Goal: Communication & Community: Answer question/provide support

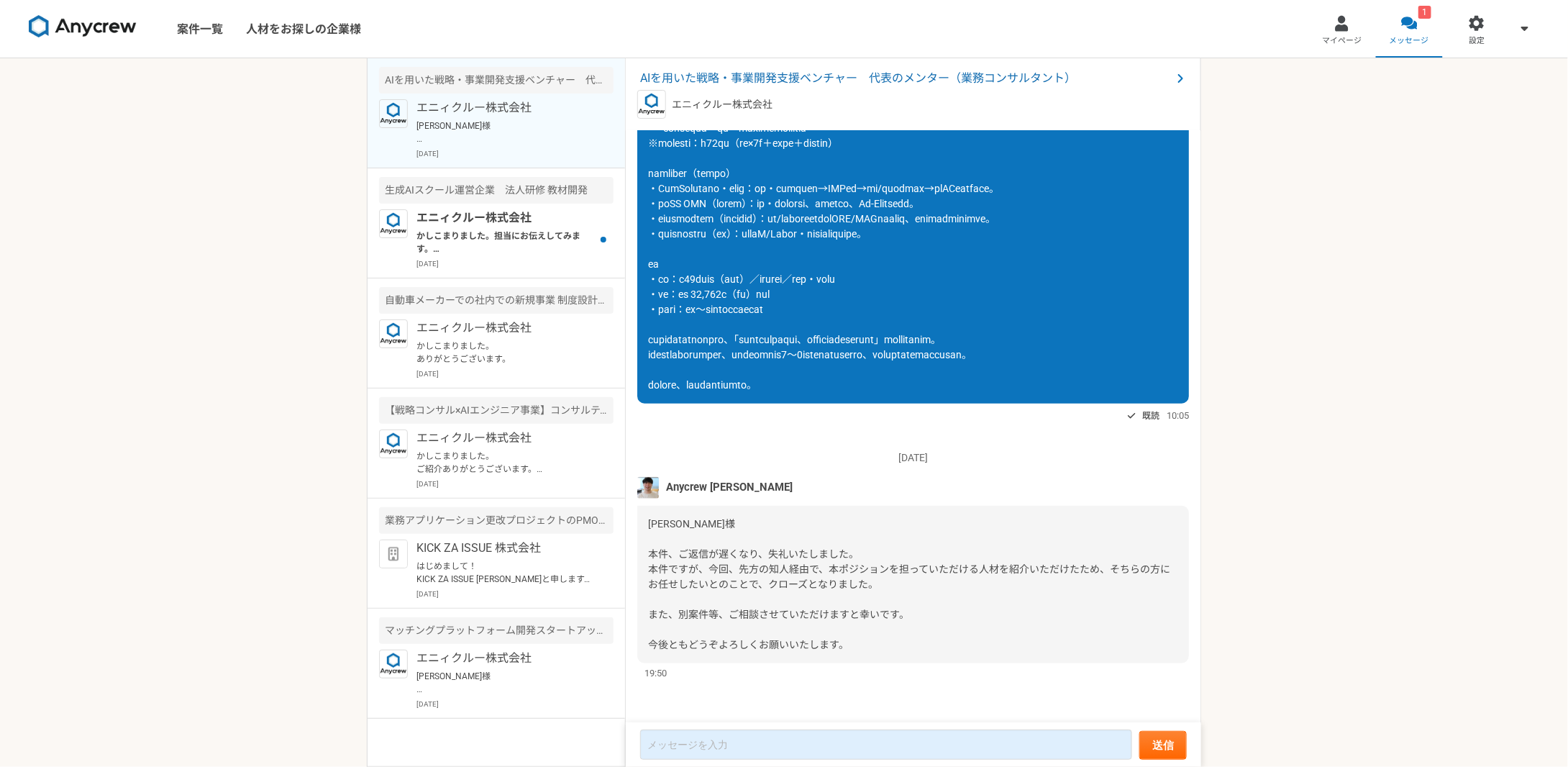
scroll to position [730, 0]
click at [535, 225] on p "エニィクルー株式会社" at bounding box center [505, 218] width 178 height 17
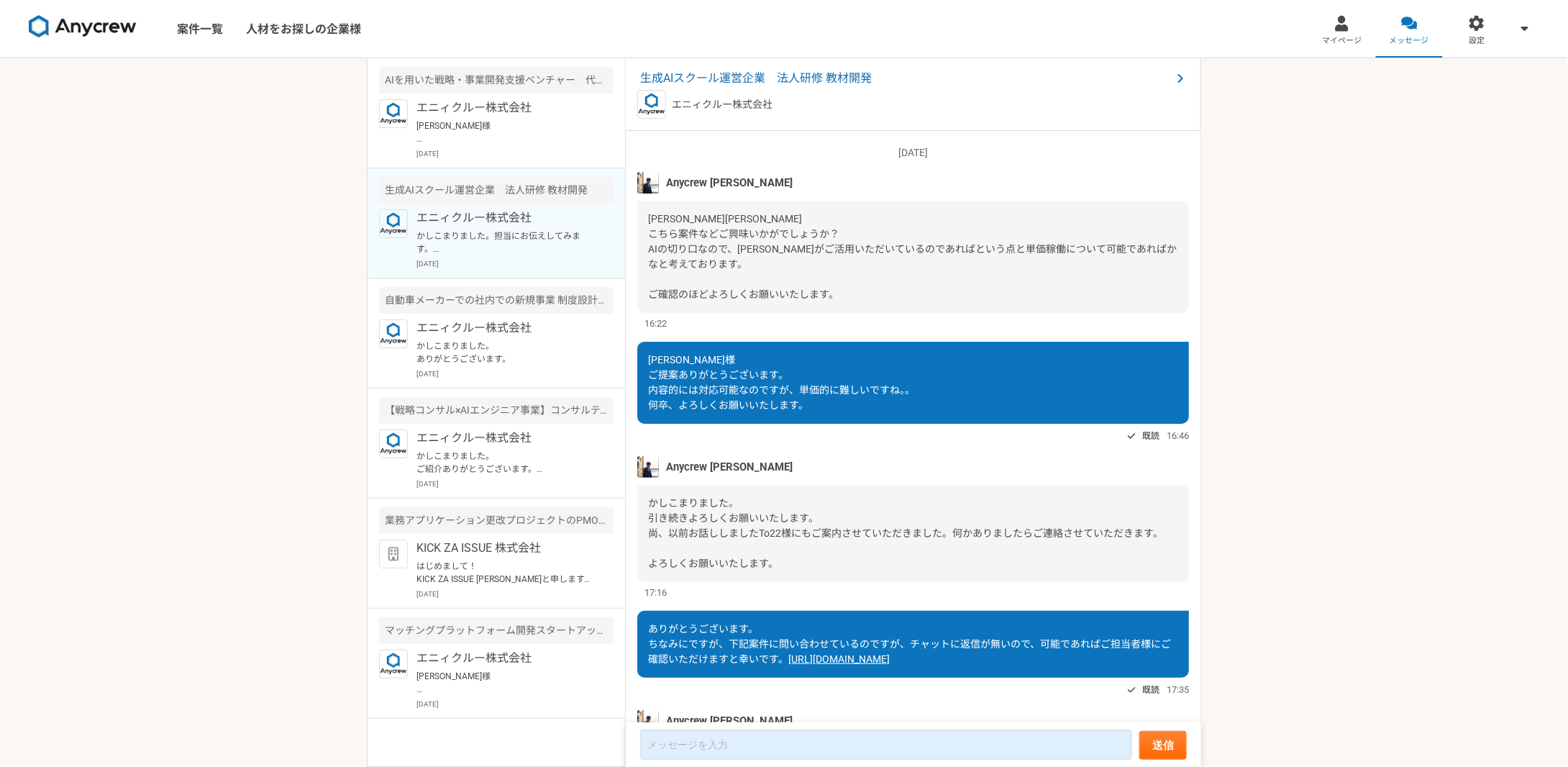
scroll to position [141, 0]
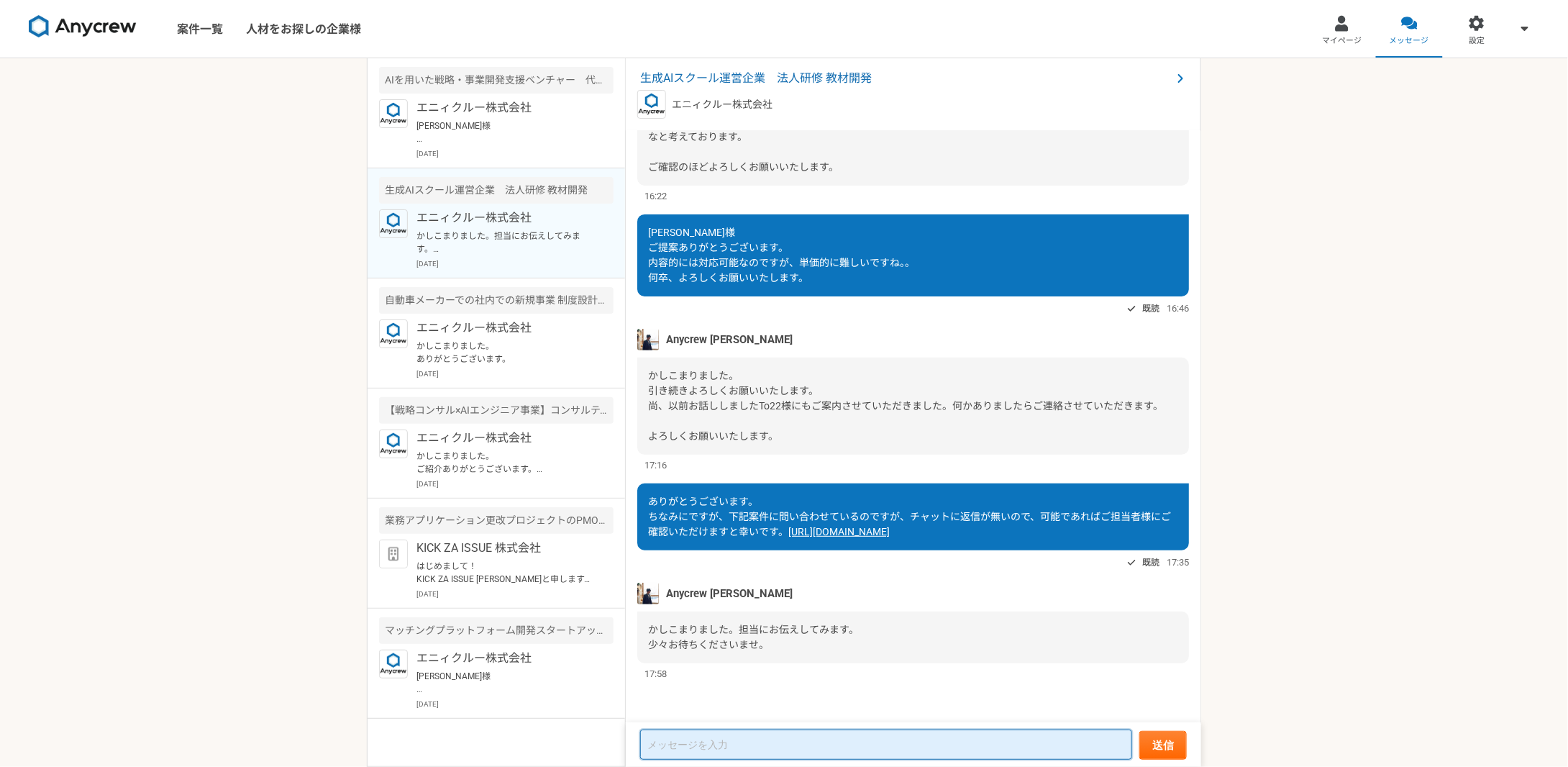
click at [763, 739] on textarea at bounding box center [886, 744] width 492 height 30
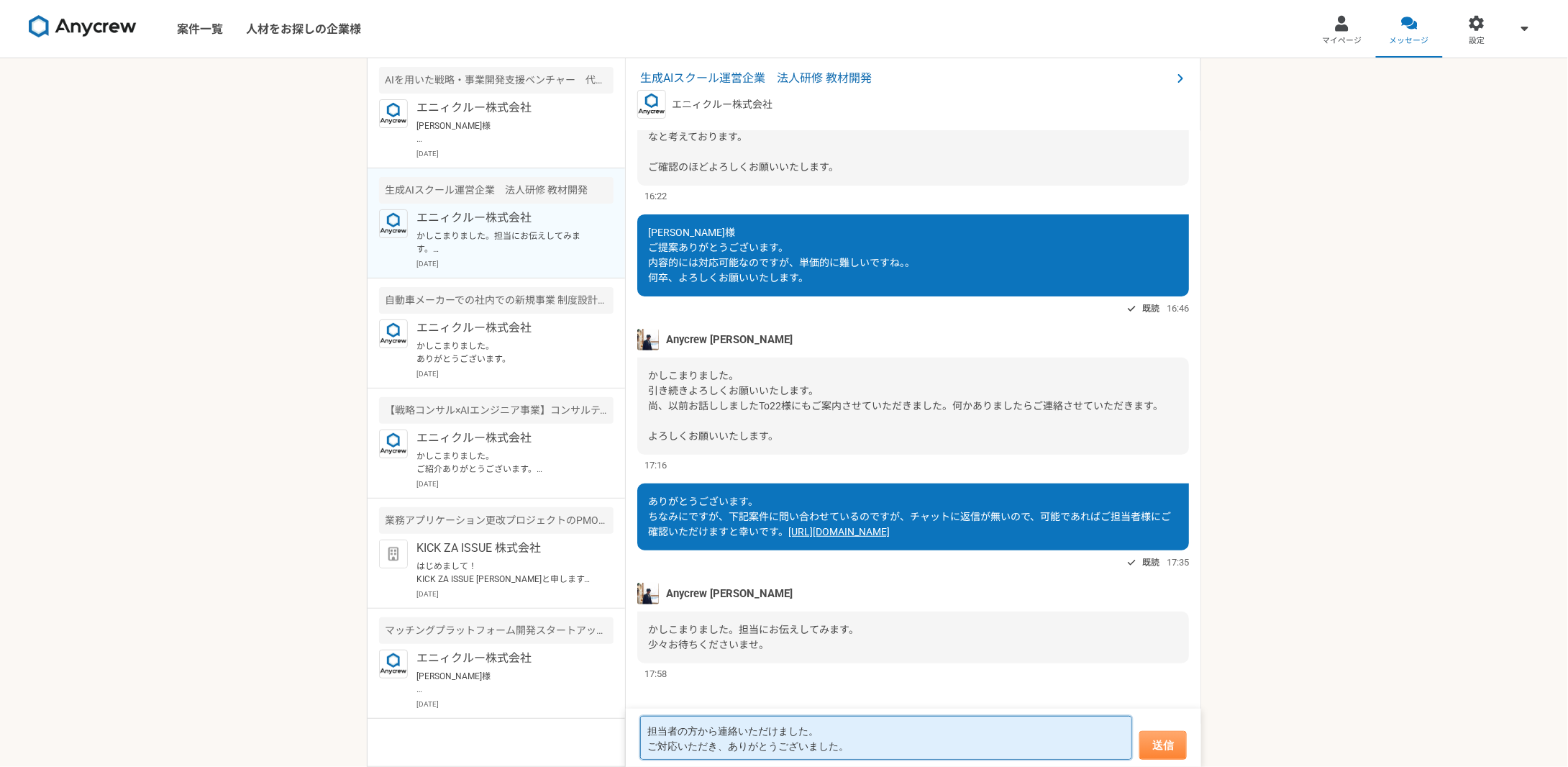
type textarea "担当者の方から連絡いただけました。 ご対応いただき、ありがとうございました。"
click at [1168, 750] on button "送信" at bounding box center [1162, 745] width 47 height 29
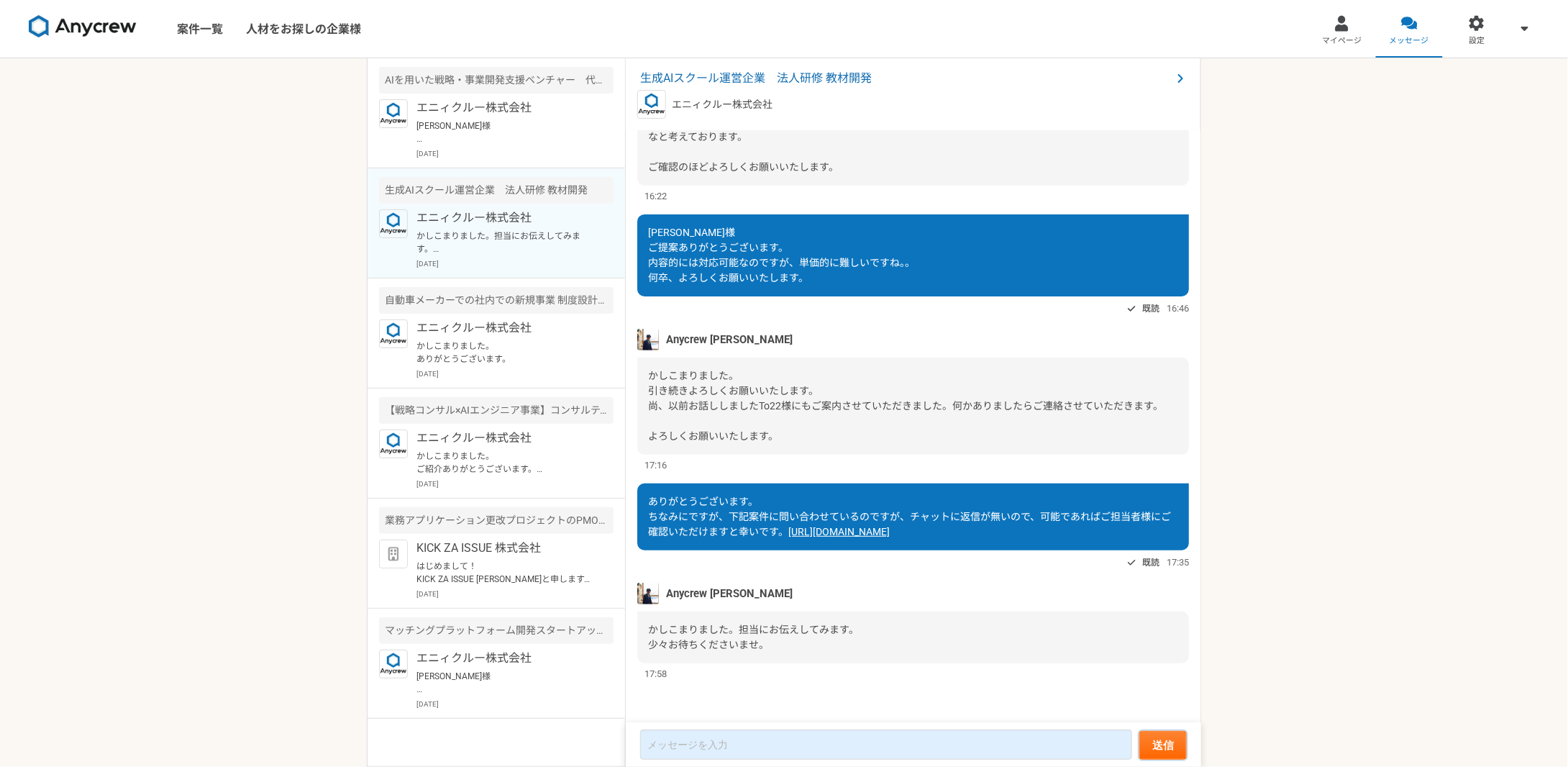
scroll to position [222, 0]
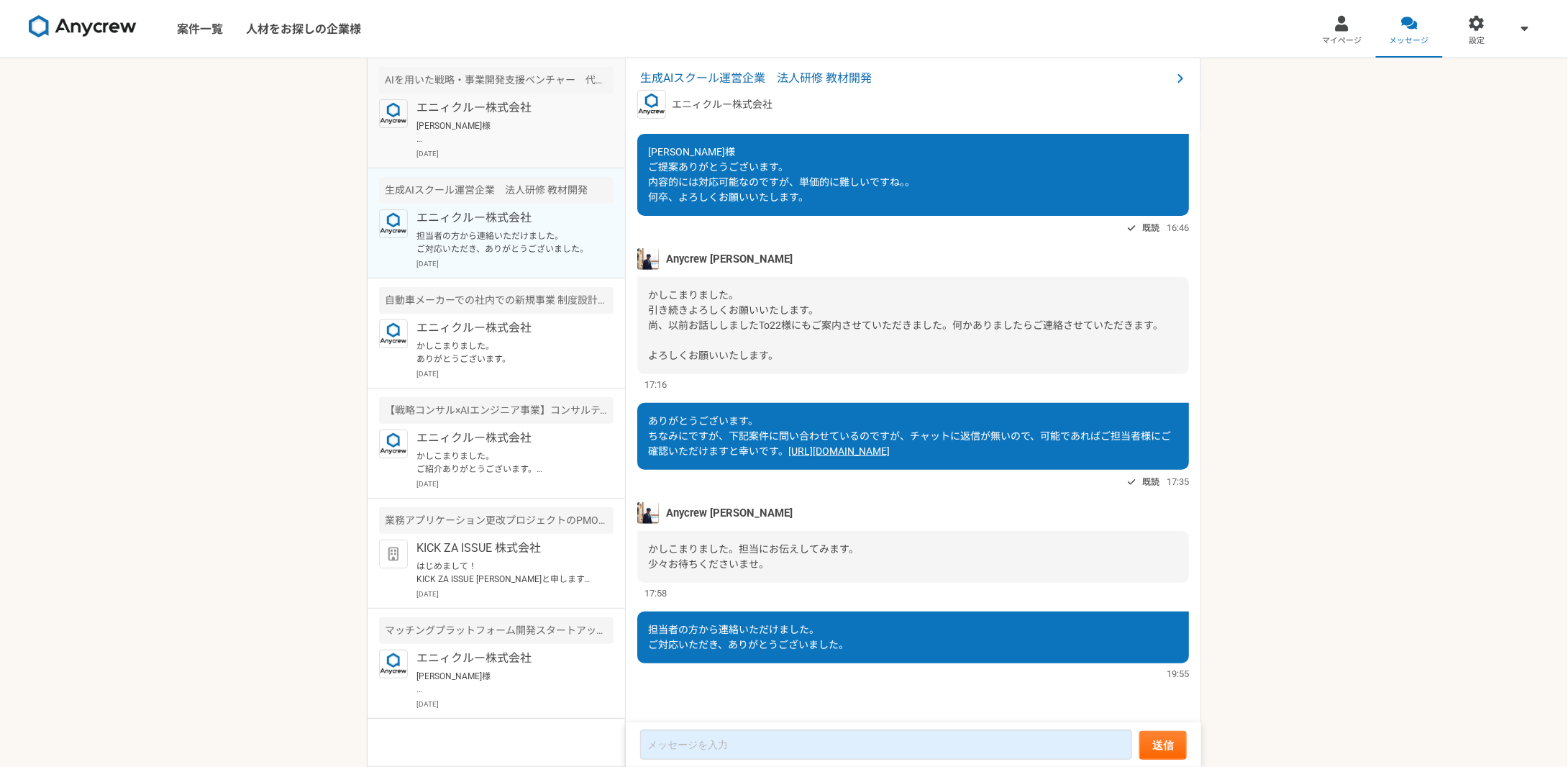
click at [526, 143] on p "[PERSON_NAME]様 本件、ご返信が遅くなり、失礼いたしました。 本件ですが、今回、先方の知人経由で、本ポジションを担っていただける人材を紹介いただけ…" at bounding box center [505, 133] width 178 height 26
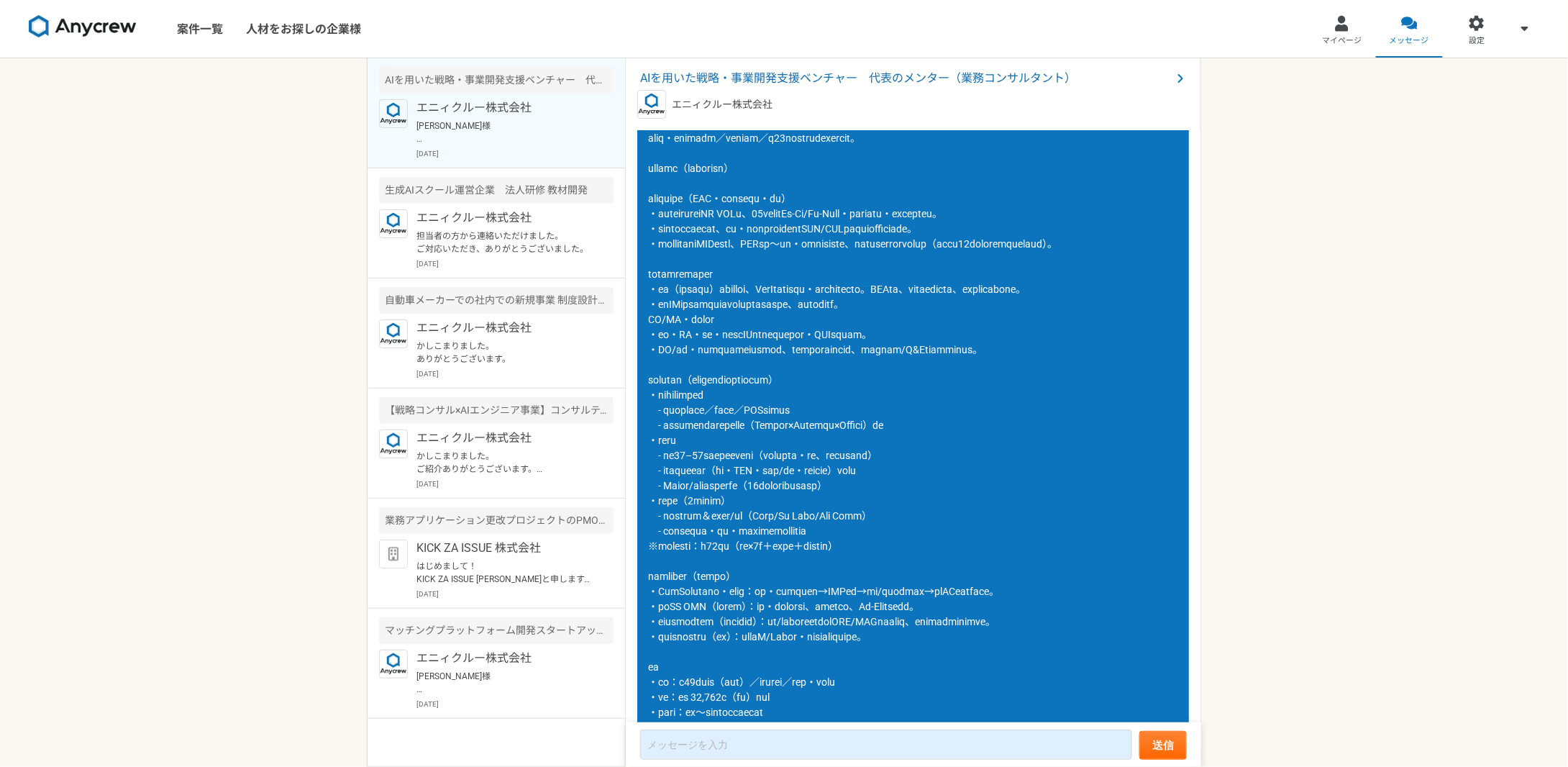
scroll to position [730, 0]
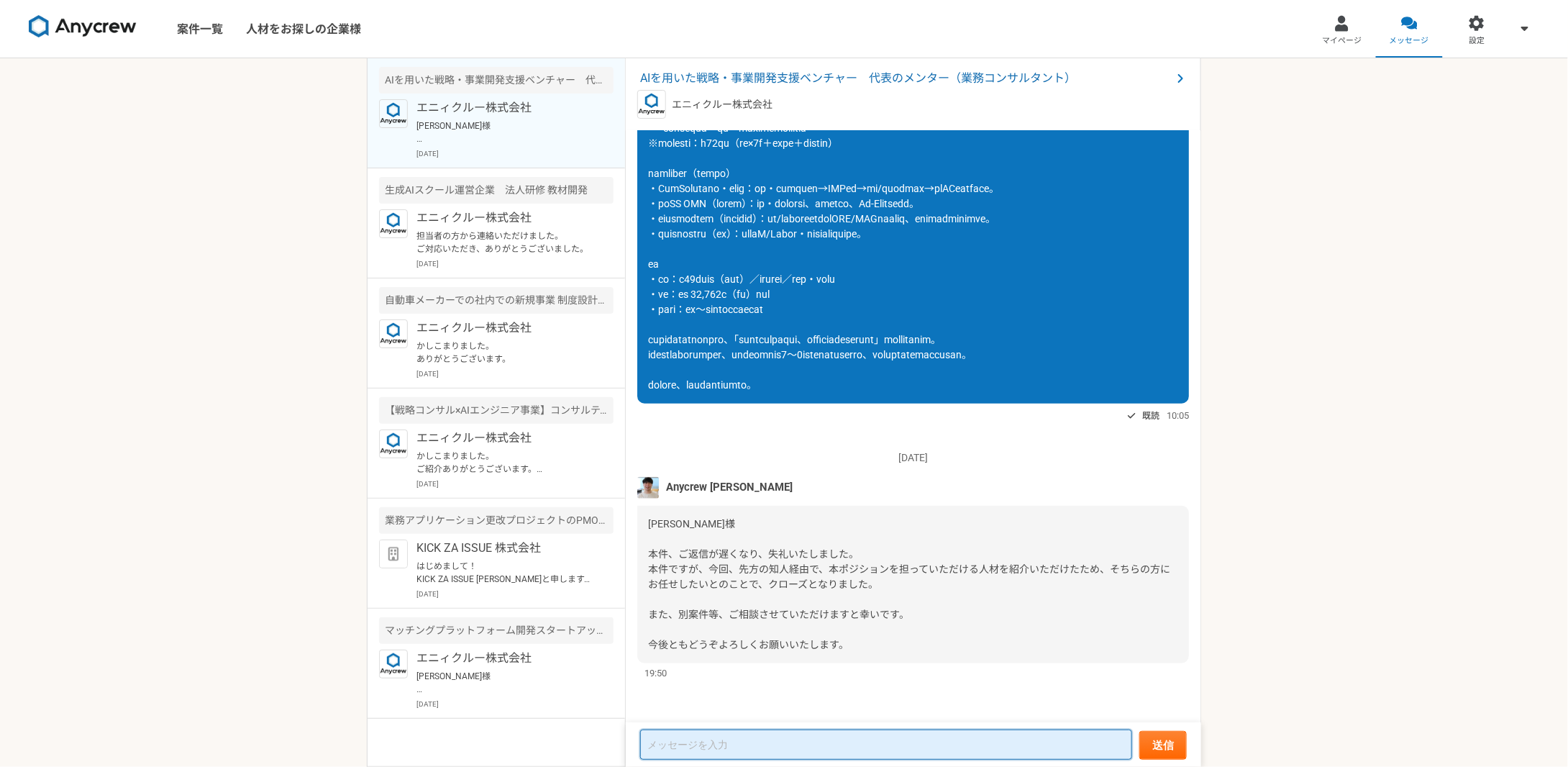
click at [723, 739] on textarea at bounding box center [886, 744] width 492 height 30
click at [764, 743] on textarea at bounding box center [886, 744] width 492 height 30
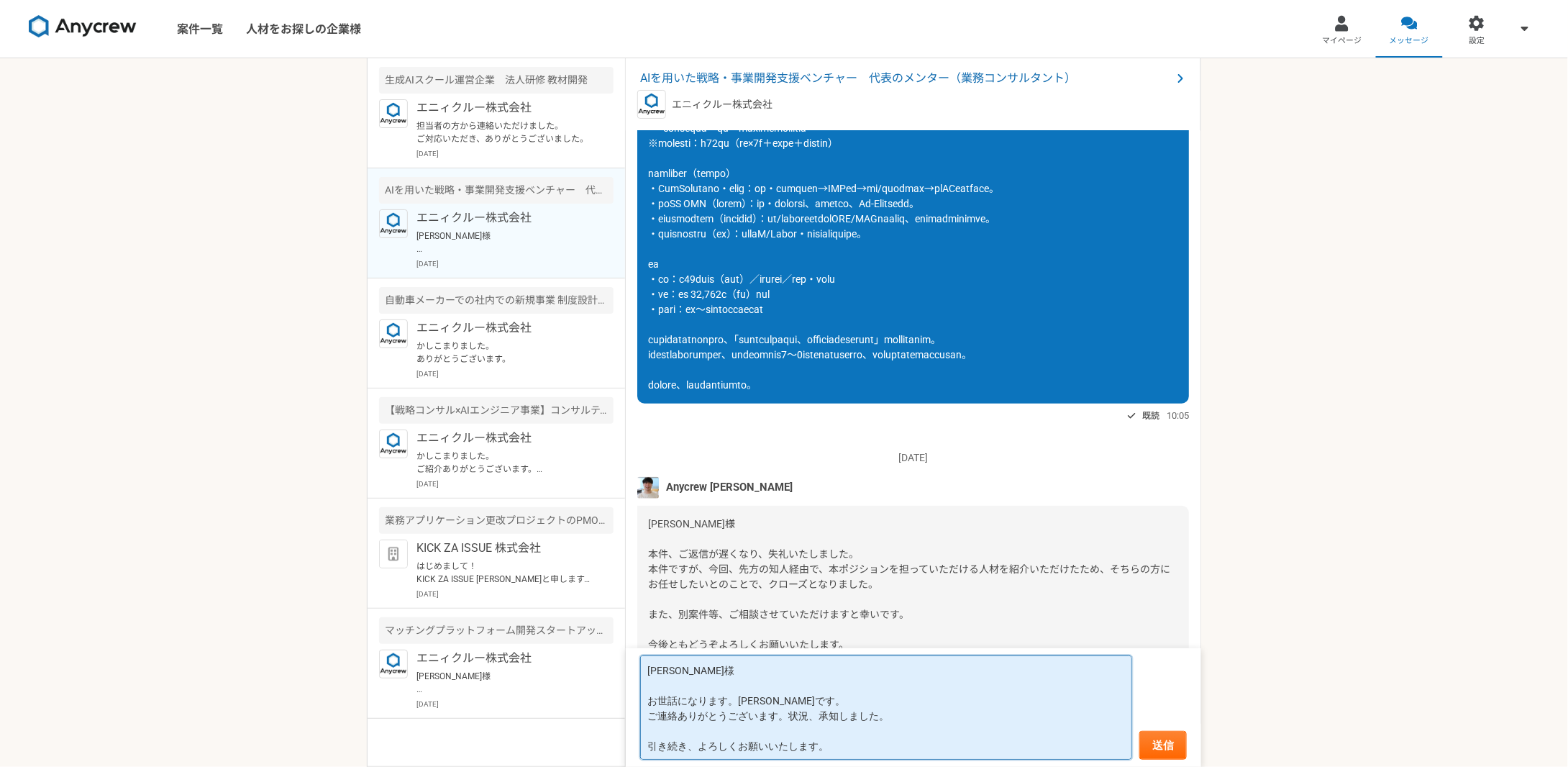
type textarea "[PERSON_NAME]様 お世話になります。[PERSON_NAME]です。 ご連絡ありがとうございます。状況、承知しました。 引き続き、よろしくお願いい…"
click at [1164, 728] on form "[PERSON_NAME]様 お世話になります。[PERSON_NAME]です。 ご連絡ありがとうございます。状況、承知しました。 引き続き、よろしくお願いい…" at bounding box center [913, 708] width 575 height 119
click at [1166, 735] on button "送信" at bounding box center [1162, 745] width 47 height 29
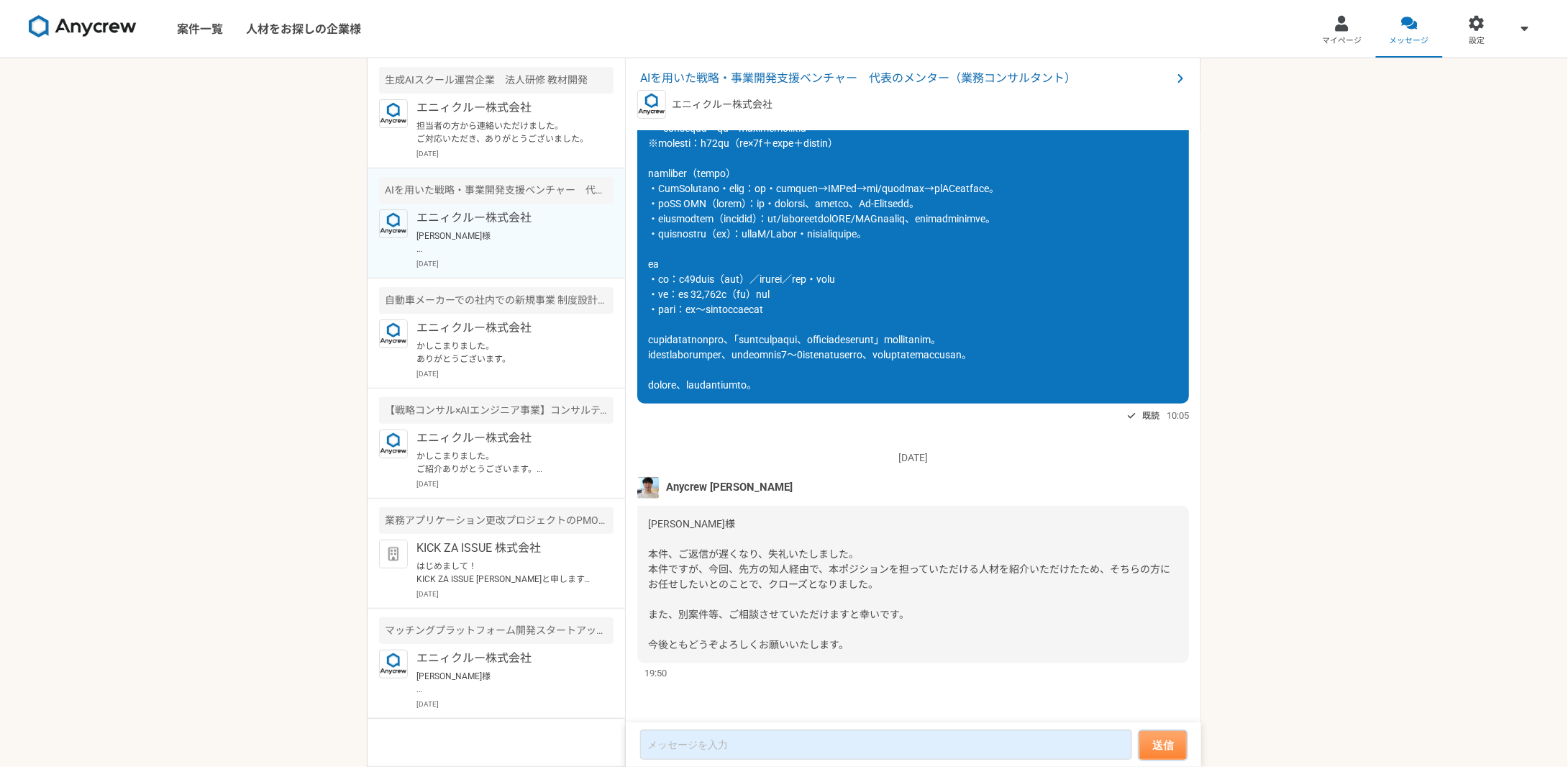
scroll to position [871, 0]
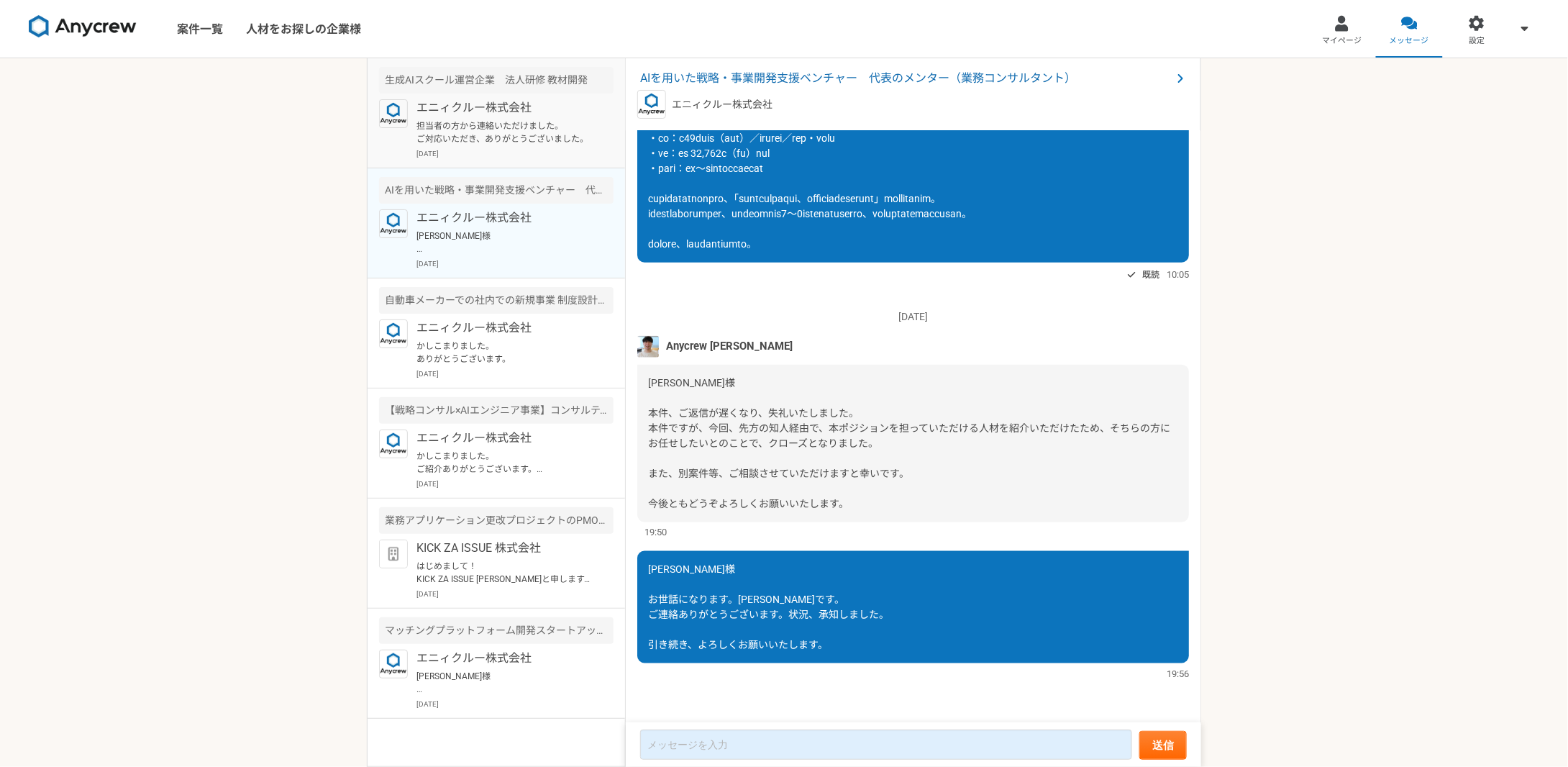
click at [490, 129] on p "担当者の方から連絡いただけました。 ご対応いただき、ありがとうございました。" at bounding box center [505, 133] width 178 height 26
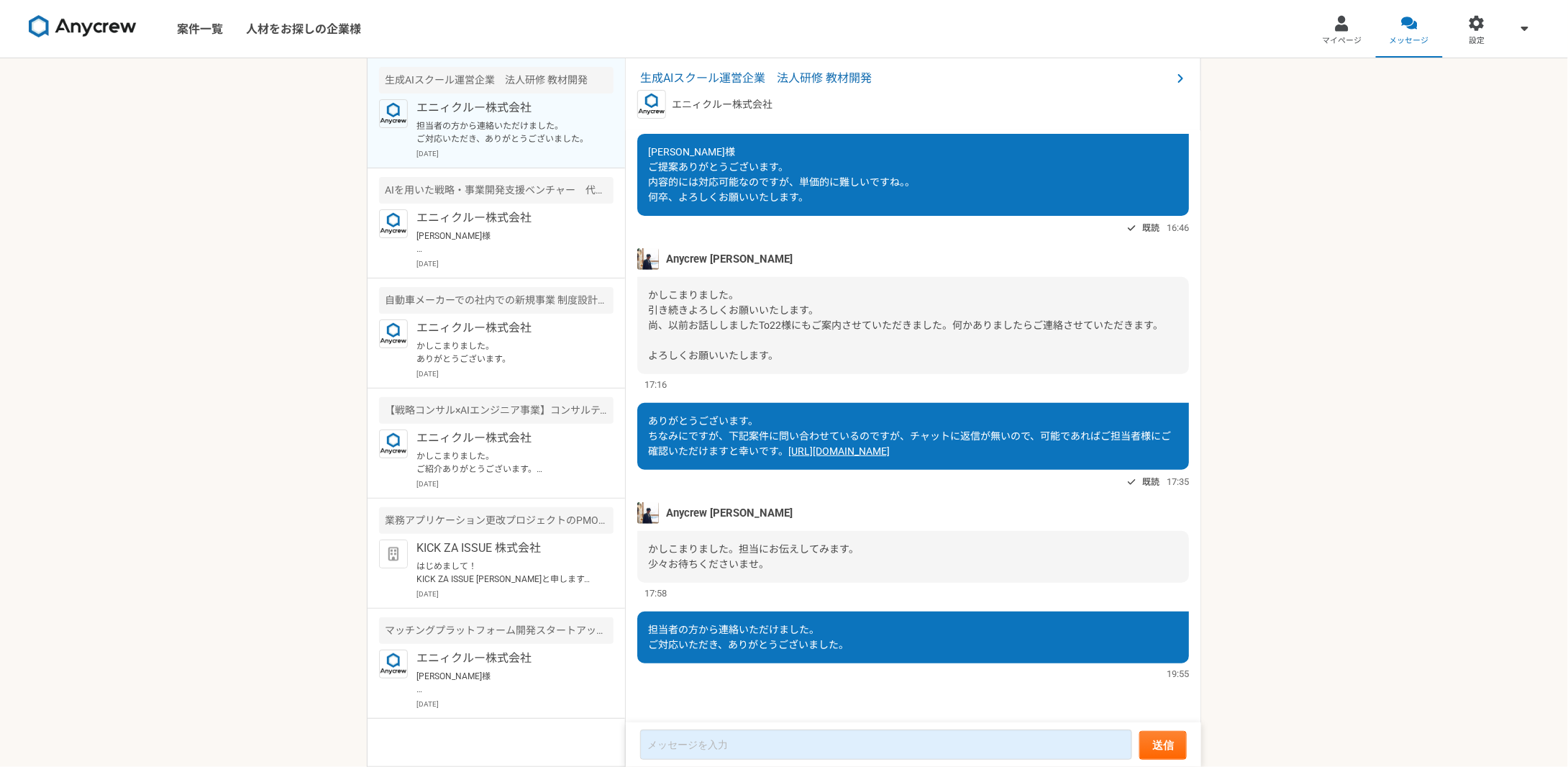
scroll to position [222, 0]
click at [492, 134] on p "担当者の方から連絡いただけました。 ご対応いただき、ありがとうございました。" at bounding box center [505, 133] width 178 height 26
click at [481, 229] on p "[PERSON_NAME]様 お世話になります。[PERSON_NAME]です。 ご連絡ありがとうございます。状況、承知しました。 引き続き、よろしくお願いい…" at bounding box center [505, 243] width 178 height 26
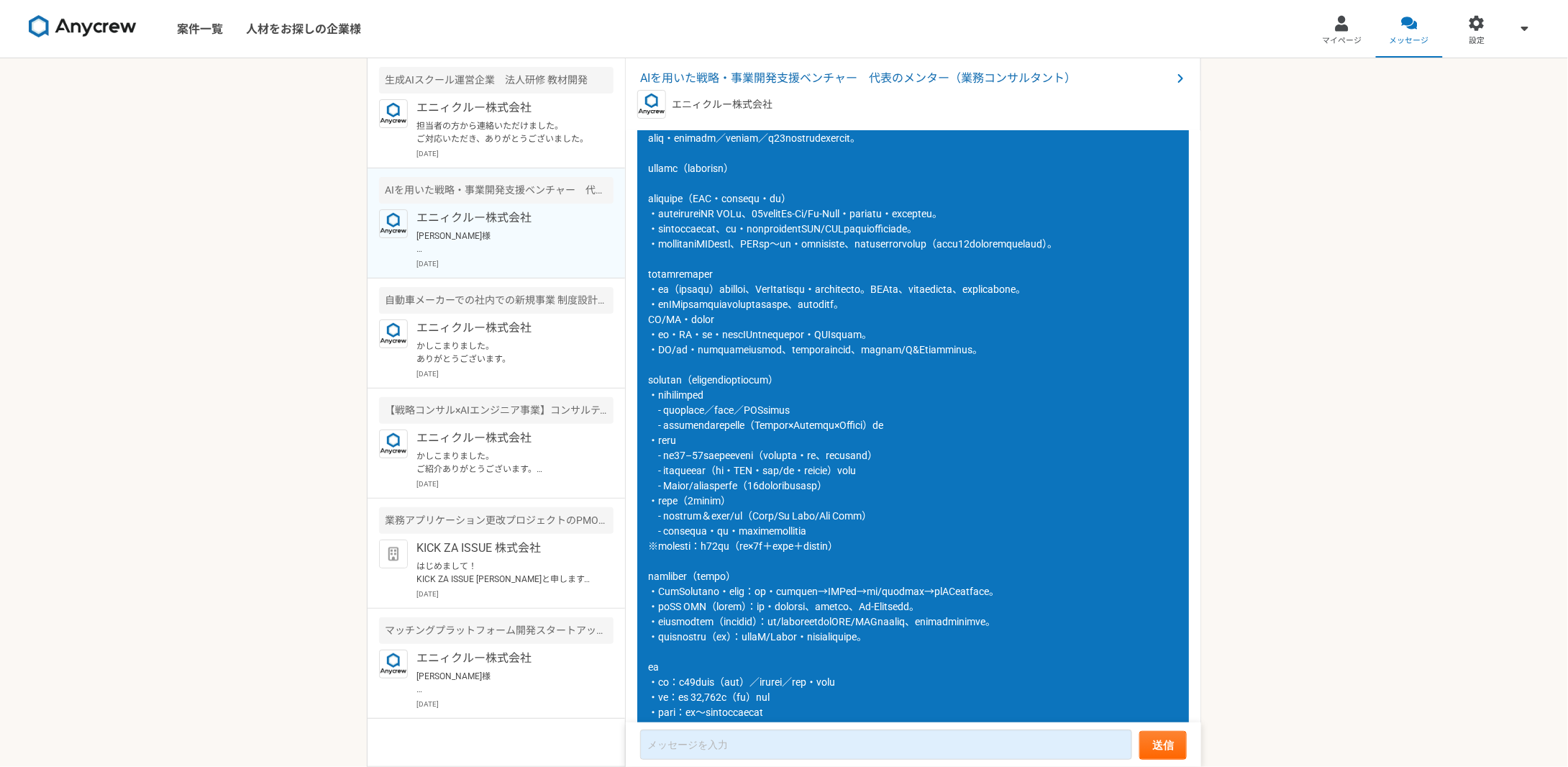
scroll to position [871, 0]
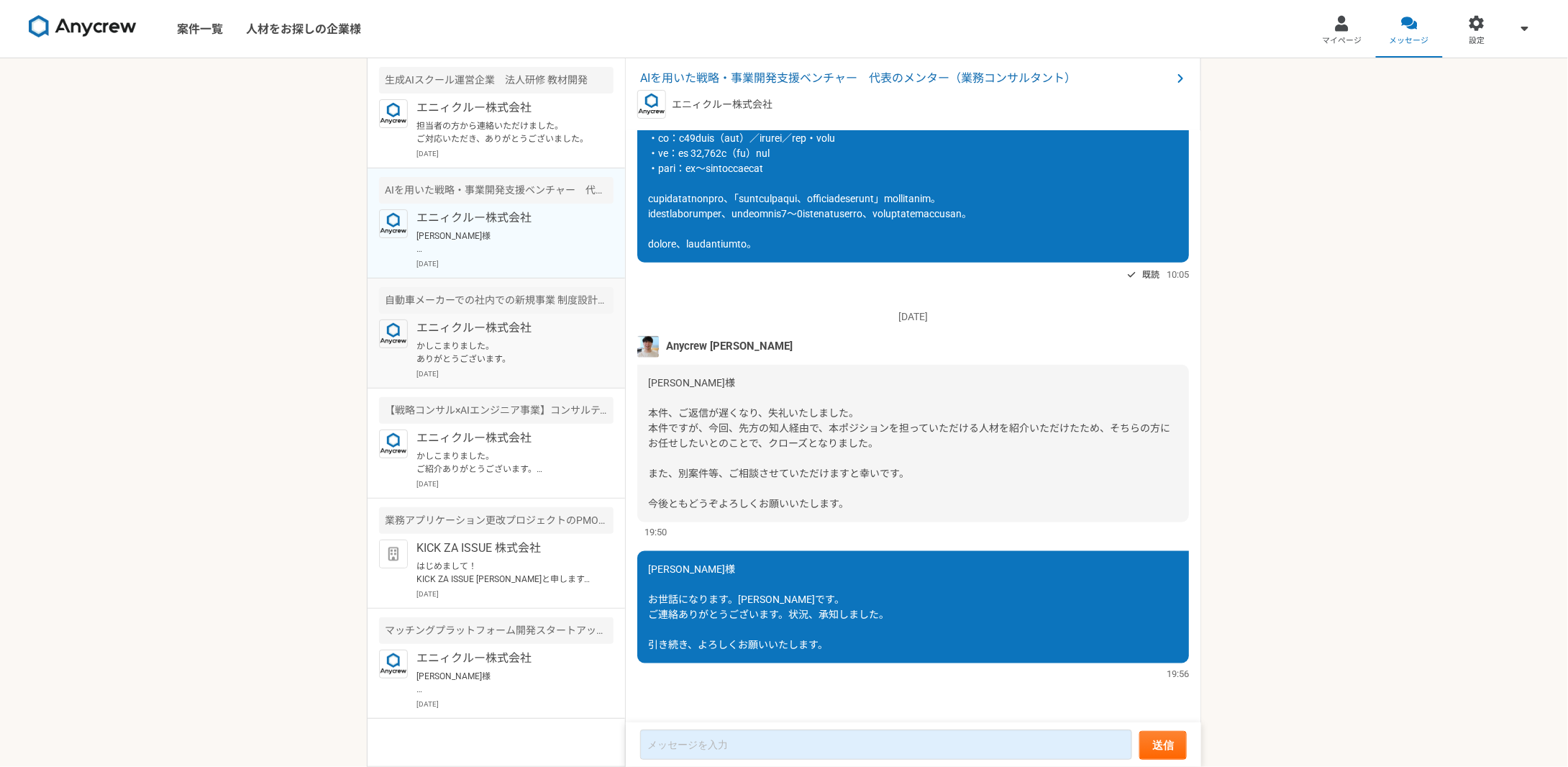
click at [480, 340] on p "かしこまりました。 ありがとうございます。" at bounding box center [505, 353] width 178 height 26
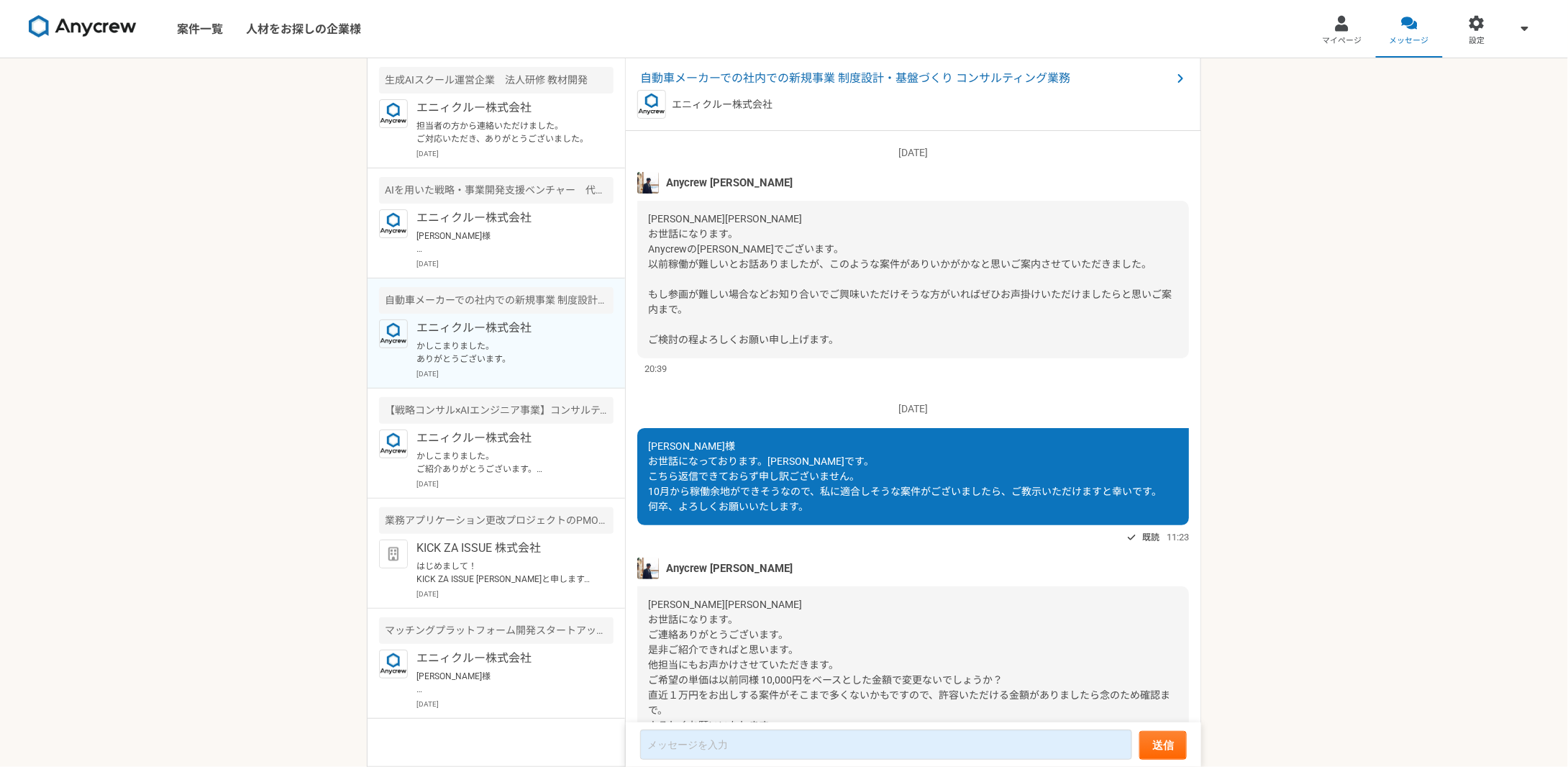
scroll to position [512, 0]
